Goal: Navigation & Orientation: Find specific page/section

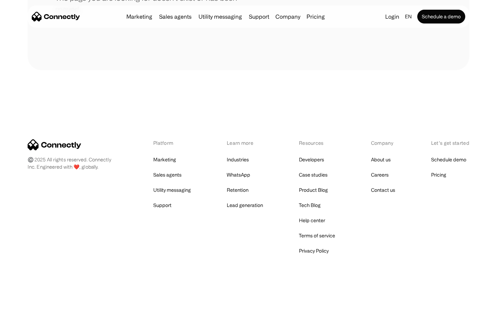
scroll to position [126, 0]
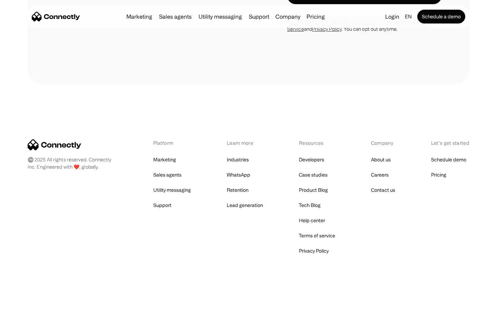
scroll to position [1957, 0]
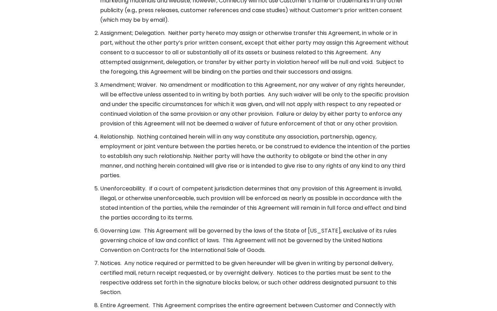
scroll to position [2510, 0]
